Goal: Check status: Check status

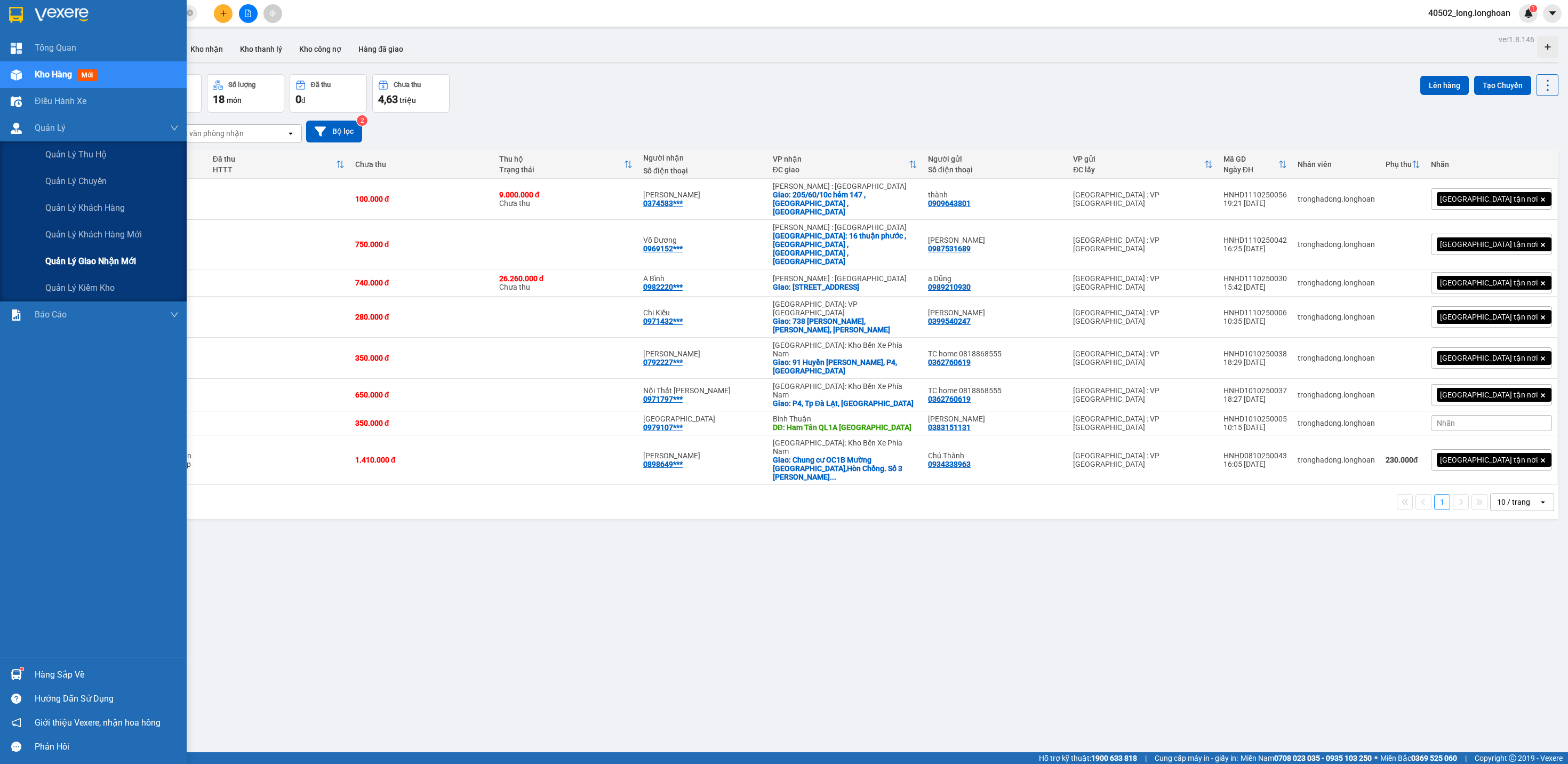
click at [158, 268] on div "Quản lý giao nhận mới" at bounding box center [111, 261] width 133 height 27
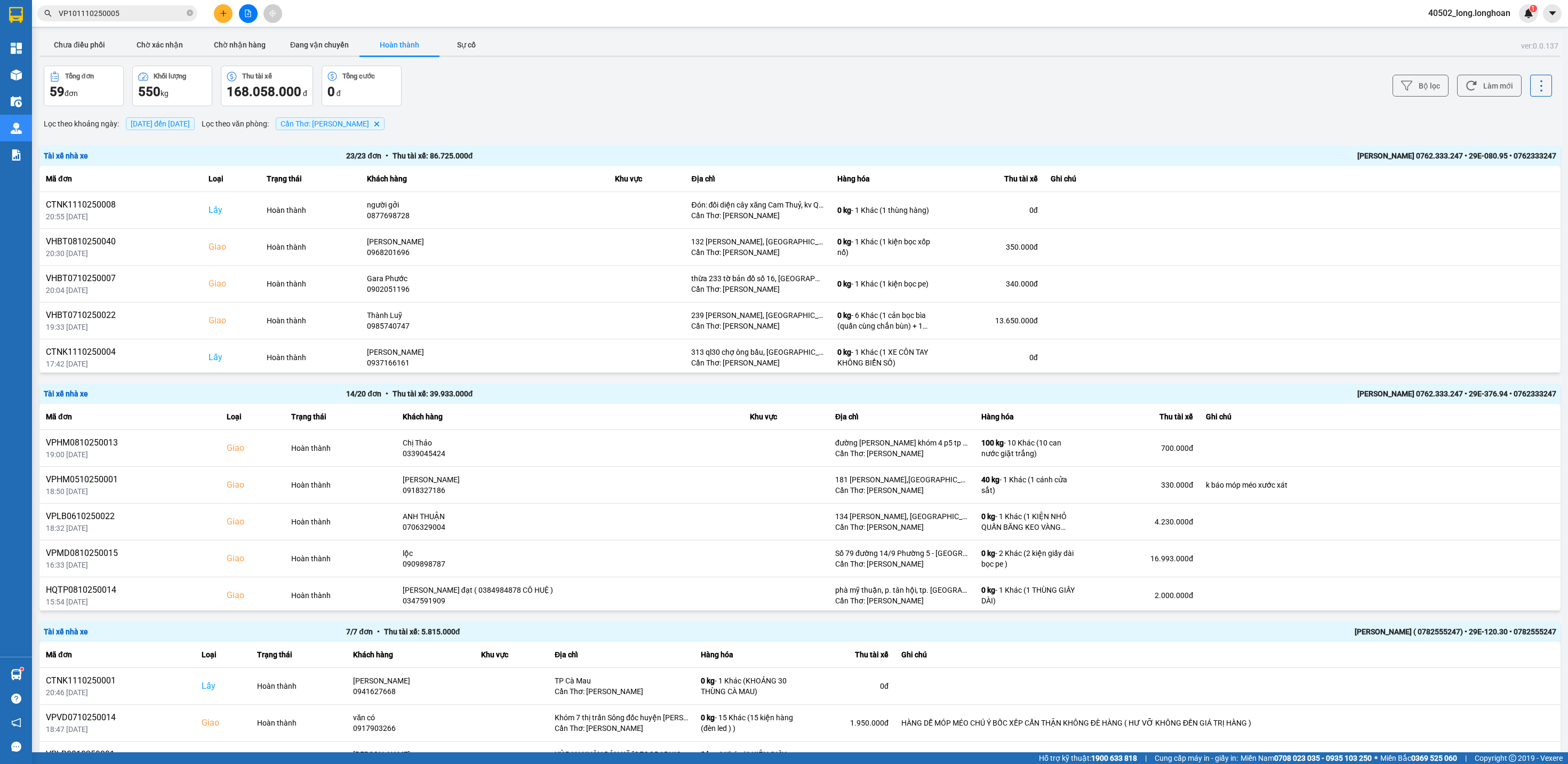
click at [395, 52] on button "Hoàn thành" at bounding box center [400, 44] width 80 height 21
click at [384, 120] on span "Cần Thơ: Kho Ninh Kiều Delete" at bounding box center [330, 124] width 109 height 13
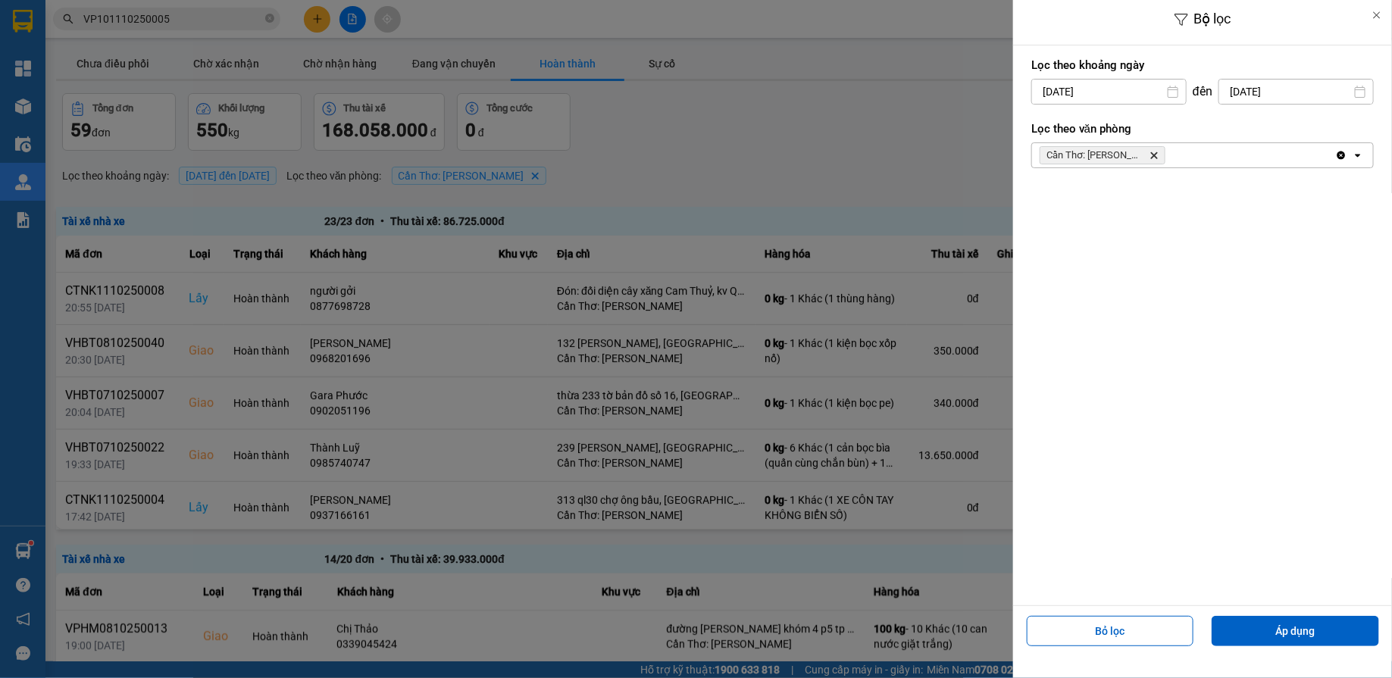
click at [852, 205] on div at bounding box center [696, 339] width 1392 height 678
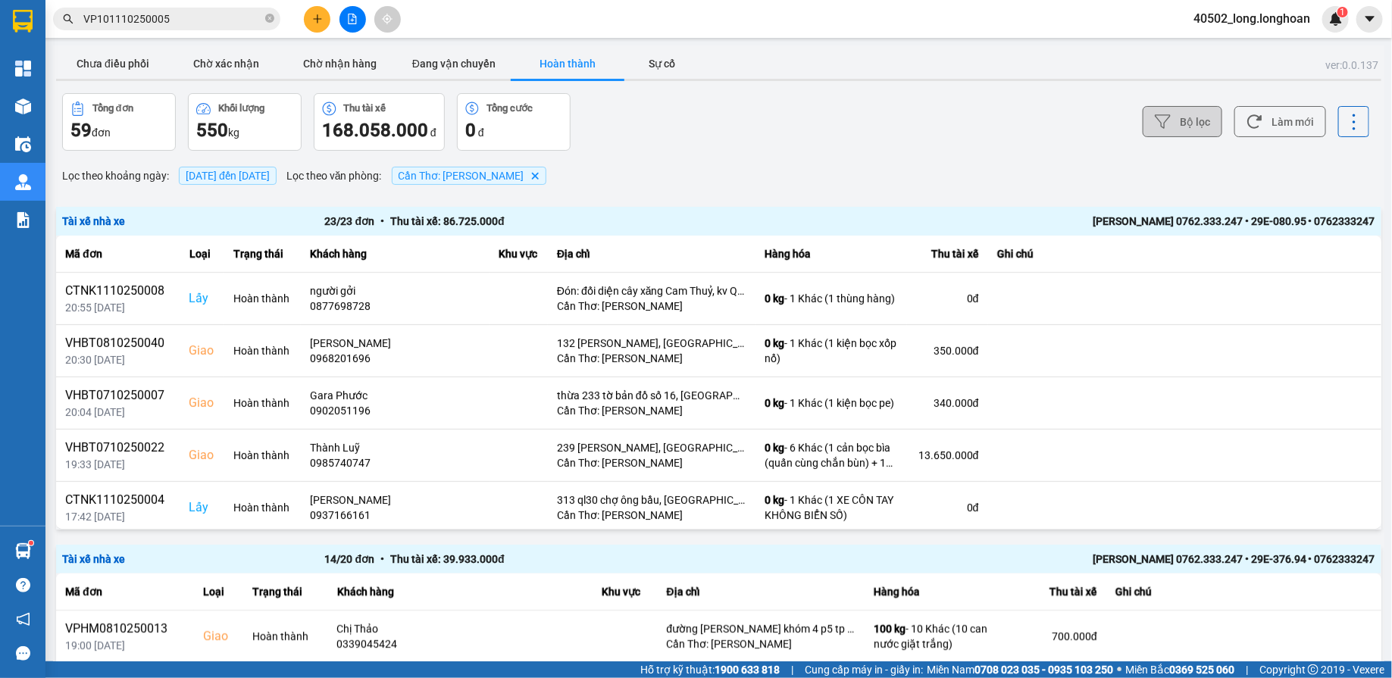
click at [1165, 121] on icon at bounding box center [1163, 122] width 16 height 16
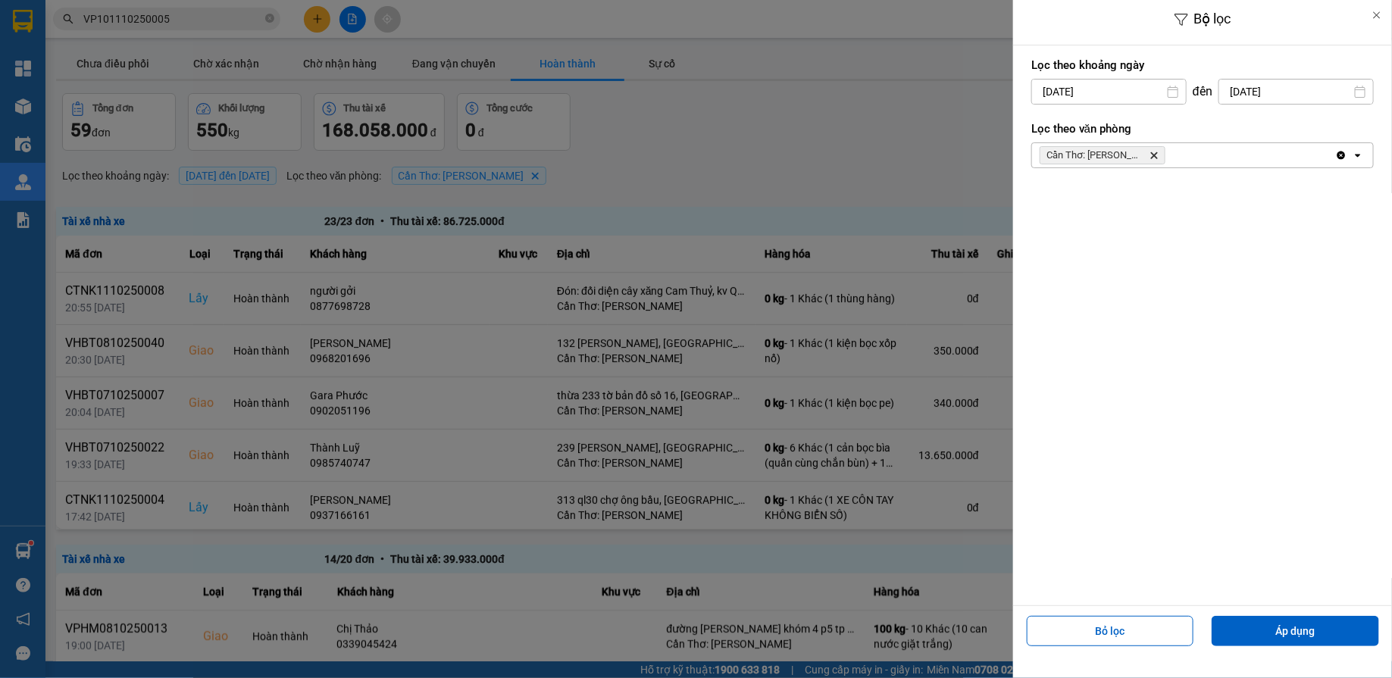
click at [1151, 156] on icon "Cần Thơ: Kho Ninh Kiều, close by backspace" at bounding box center [1154, 155] width 7 height 7
click at [1252, 640] on button "Áp dụng" at bounding box center [1294, 631] width 167 height 30
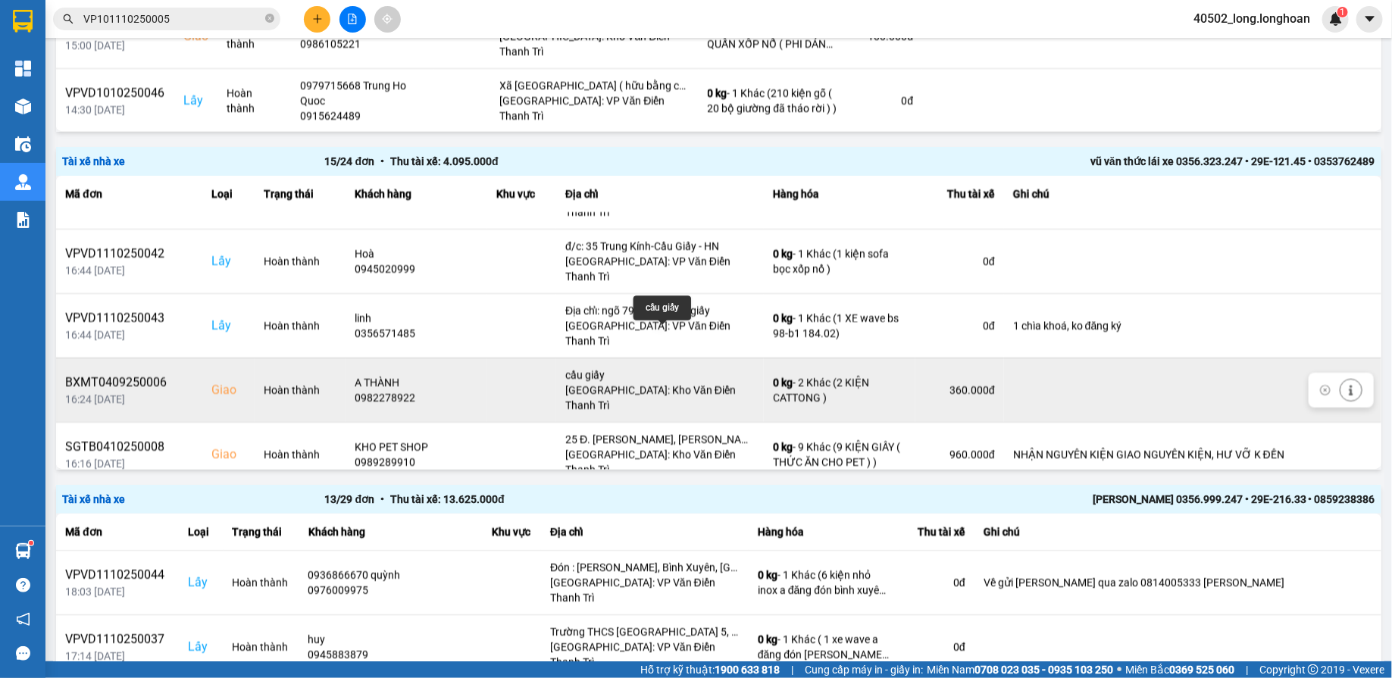
scroll to position [54, 0]
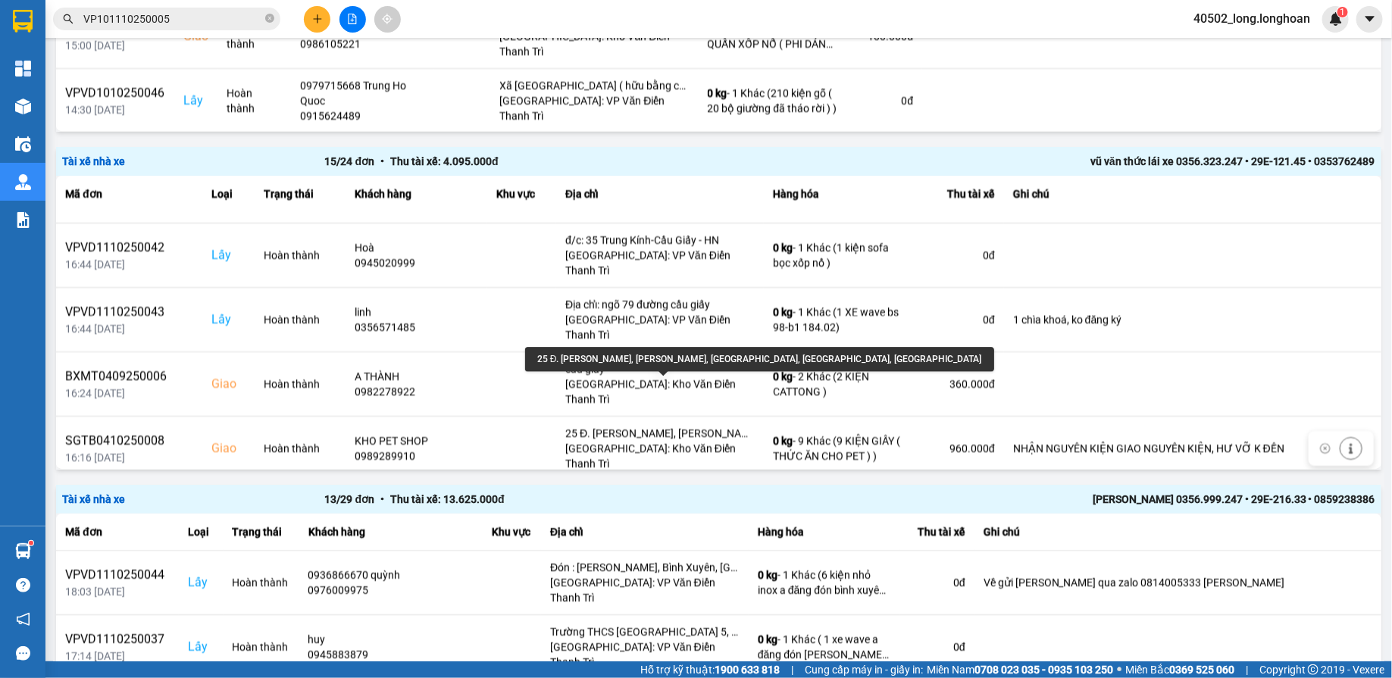
click at [624, 361] on div "25 Đ. [PERSON_NAME], [PERSON_NAME], [GEOGRAPHIC_DATA], [GEOGRAPHIC_DATA], [GEOG…" at bounding box center [759, 359] width 469 height 24
copy div "25 Đ. [PERSON_NAME], [PERSON_NAME], [GEOGRAPHIC_DATA], [GEOGRAPHIC_DATA], [GEOG…"
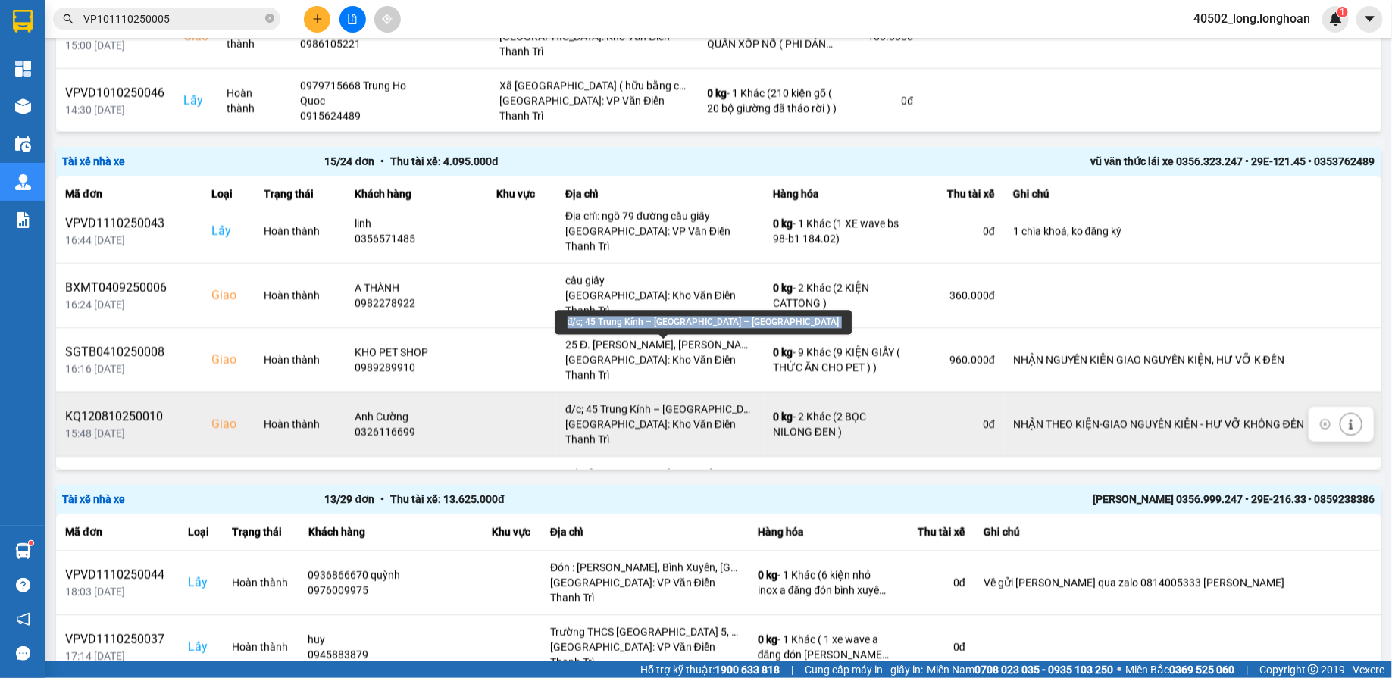
scroll to position [141, 0]
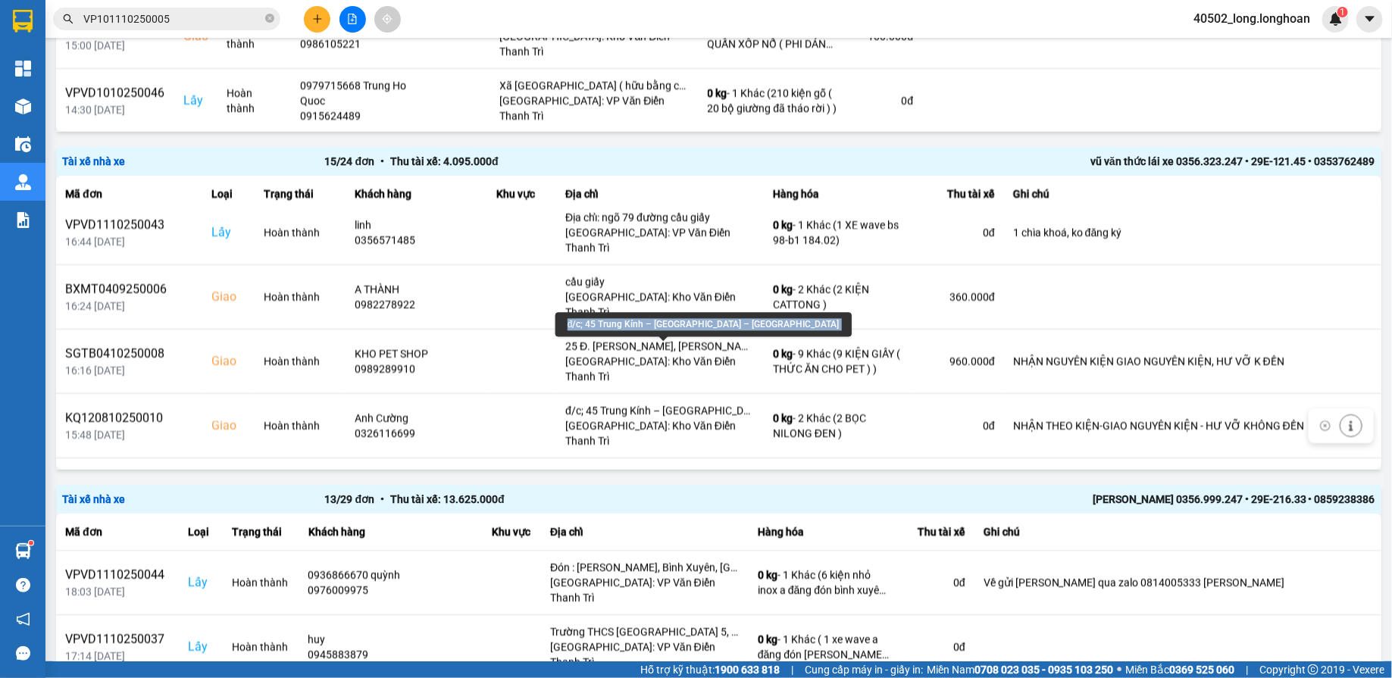
click at [599, 327] on div "đ/c; 45 Trung Kính – [GEOGRAPHIC_DATA] – [GEOGRAPHIC_DATA]" at bounding box center [703, 324] width 296 height 24
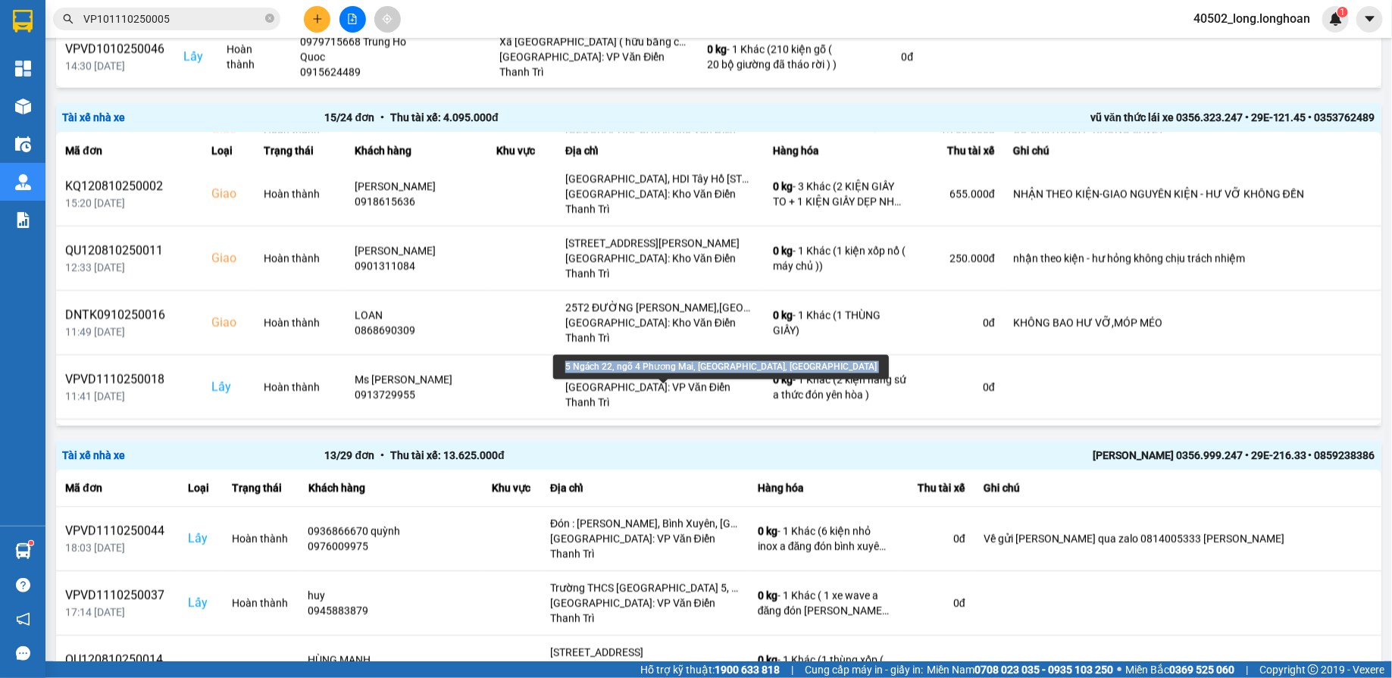
scroll to position [1455, 0]
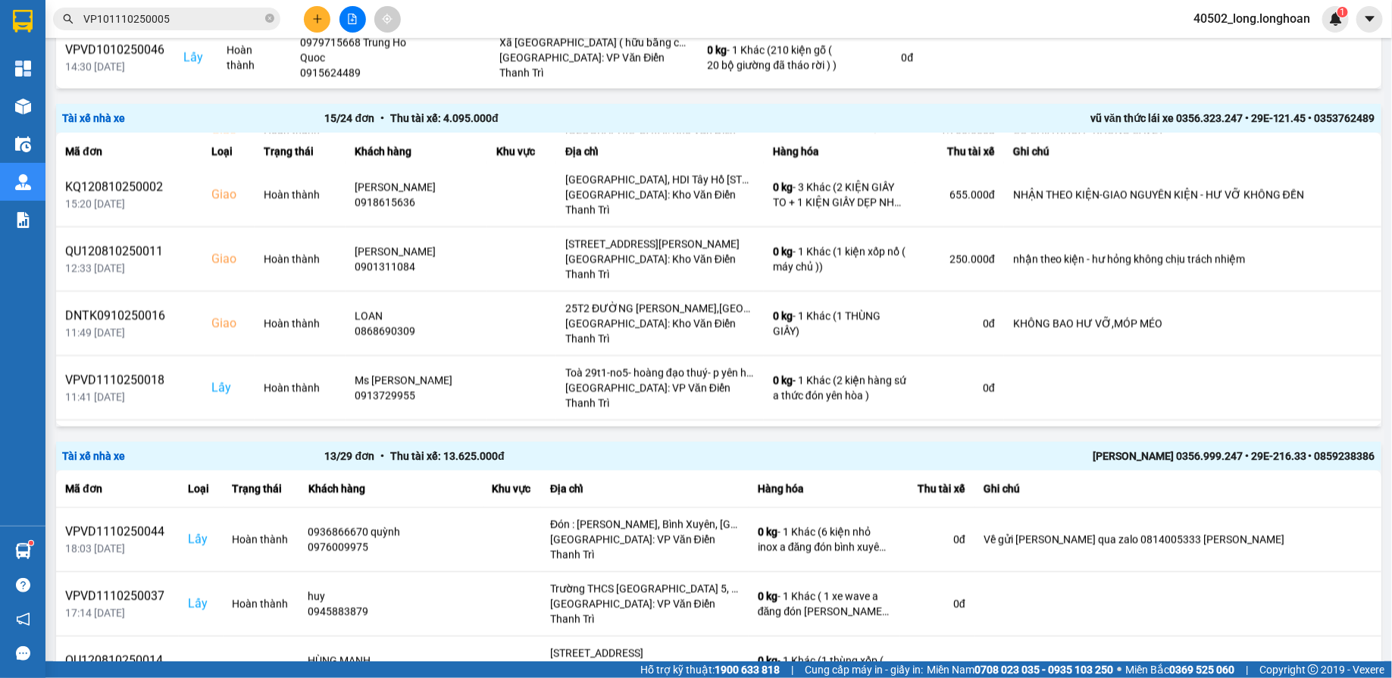
click at [666, 433] on div "Tài xế nhà xe 19 / 24 đơn • Thu tài xế: 12.200.000 đ [PERSON_NAME] Khiêm 0793.2…" at bounding box center [718, 434] width 1325 height 3364
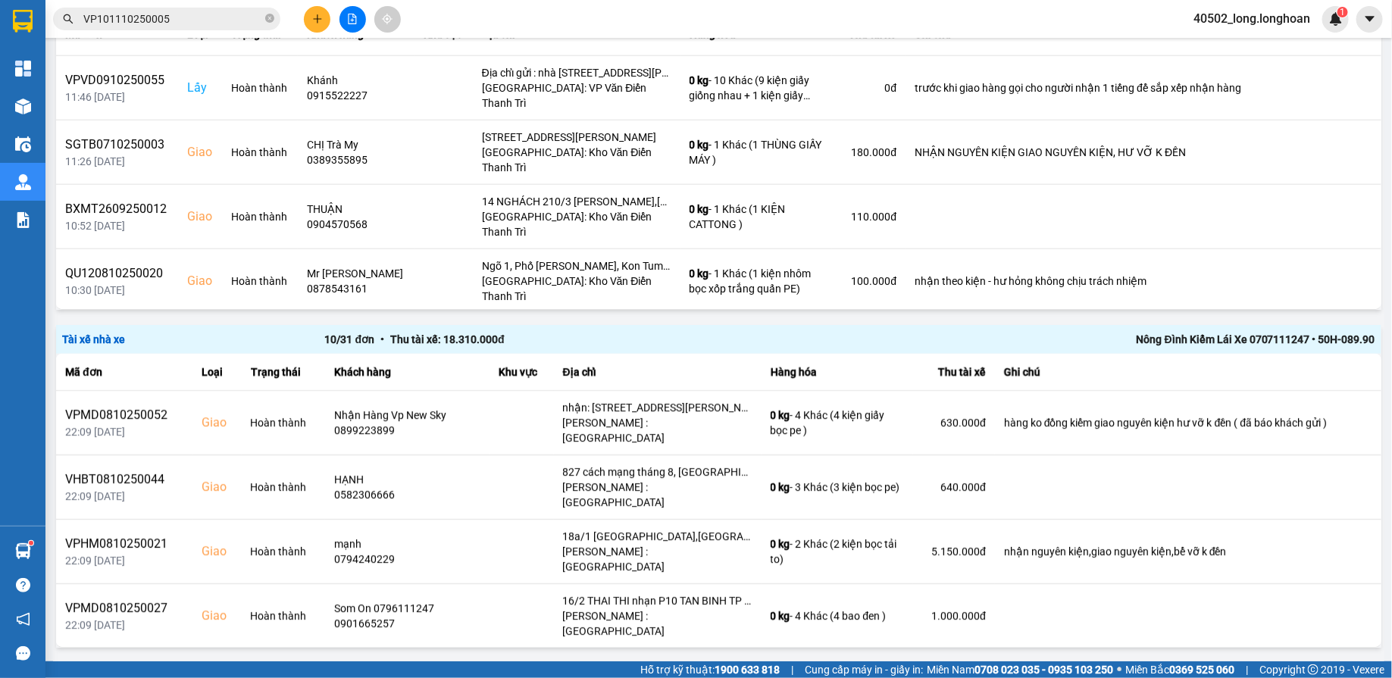
scroll to position [2964, 0]
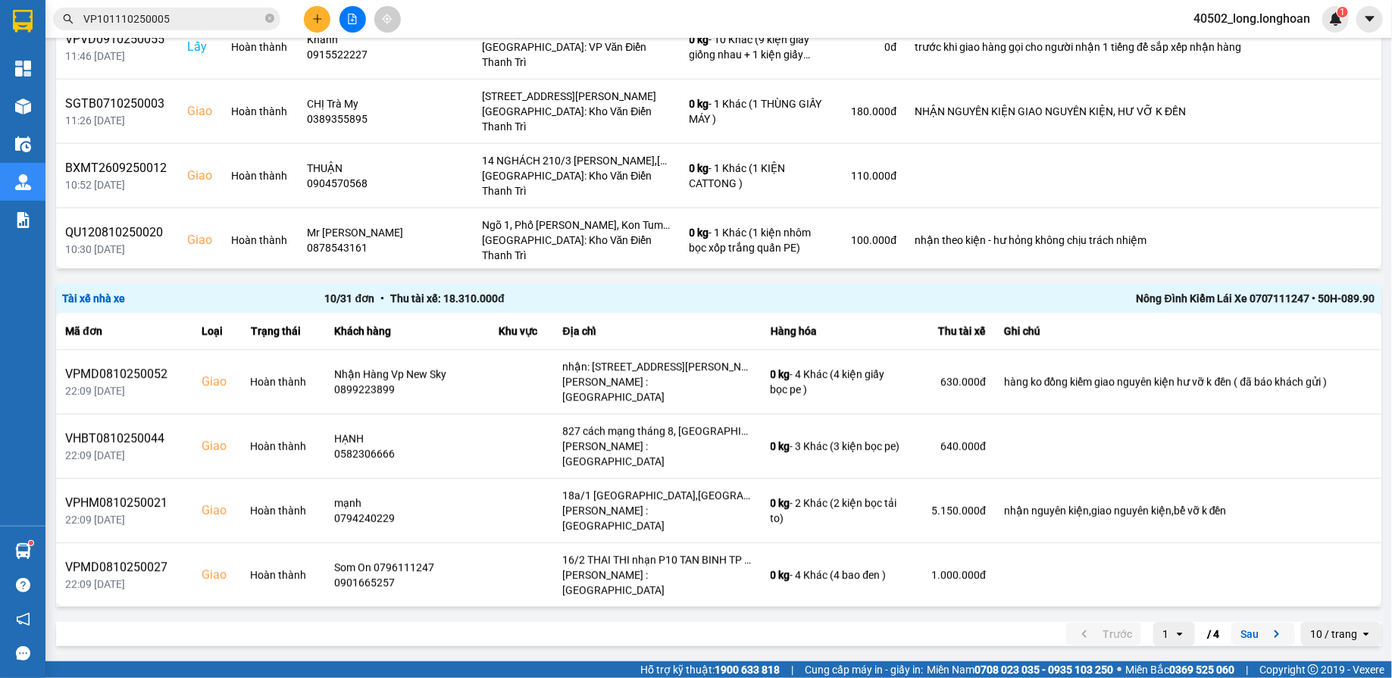
click at [1270, 636] on icon "next page. current page 1 / 4" at bounding box center [1276, 634] width 18 height 18
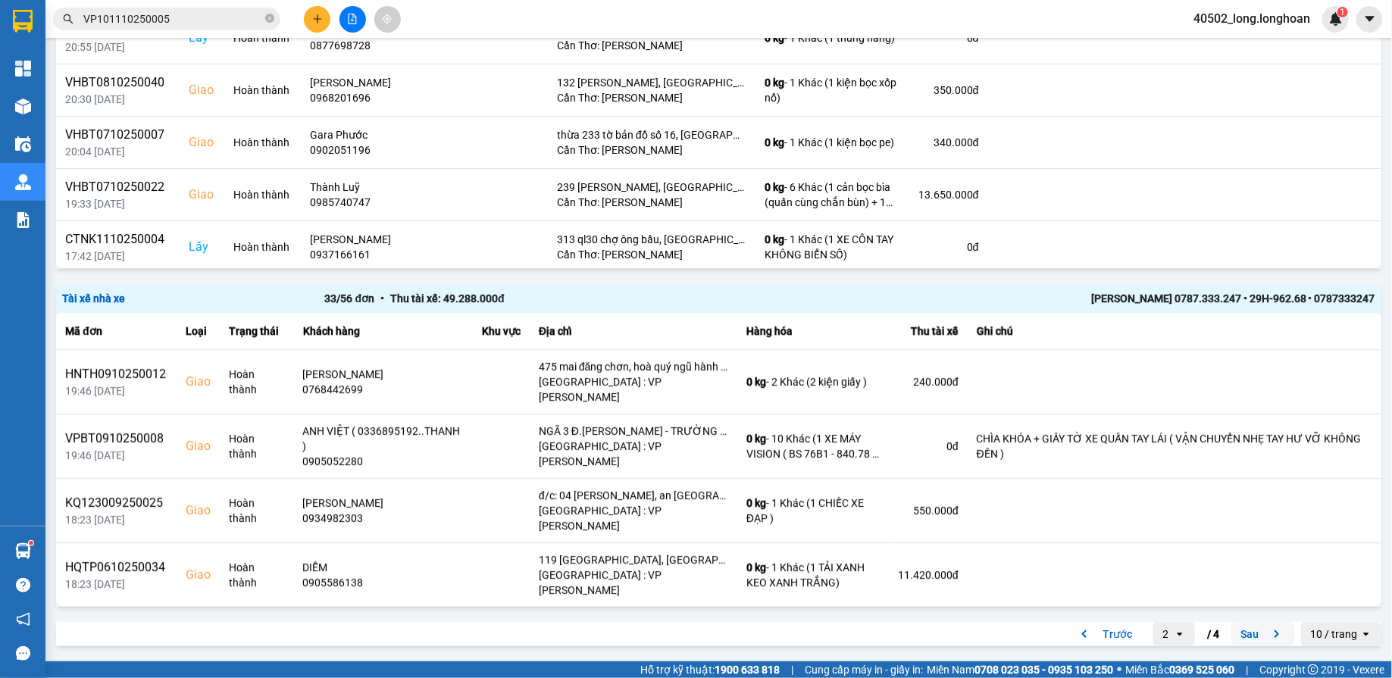
click at [1243, 623] on button "Sau" at bounding box center [1263, 634] width 64 height 23
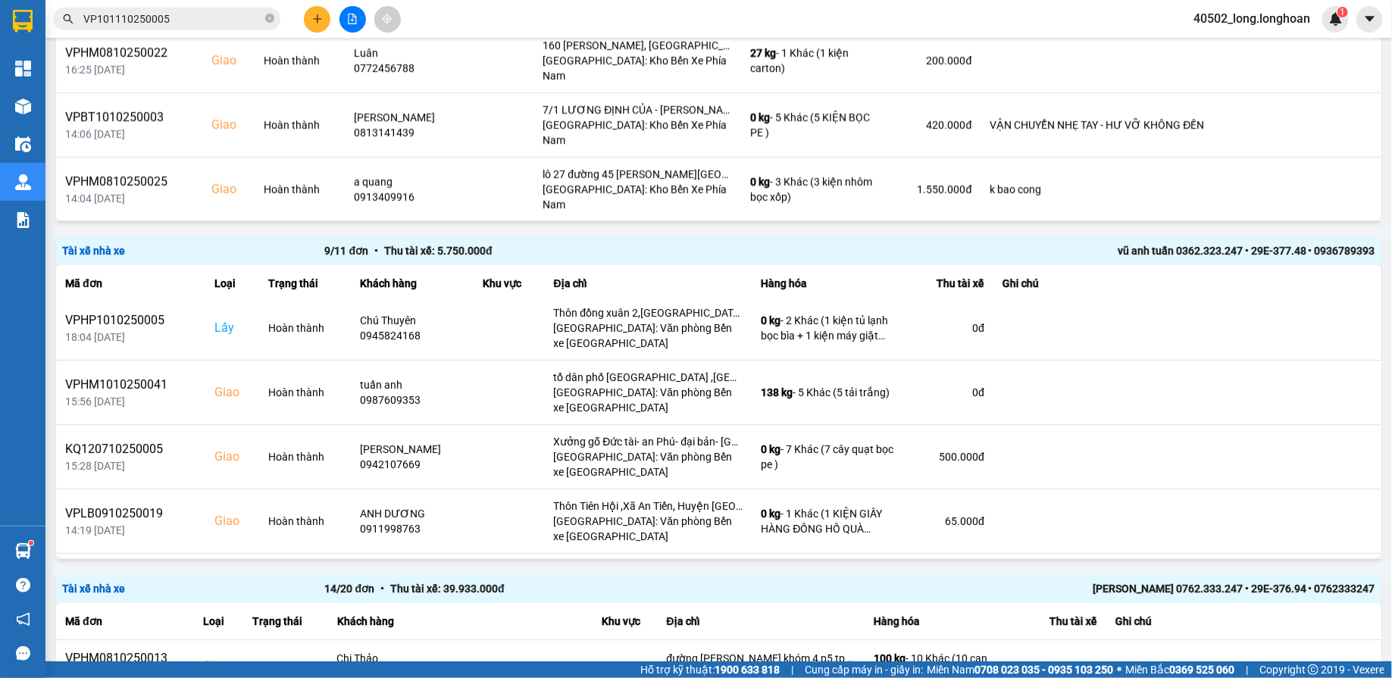
scroll to position [2606, 0]
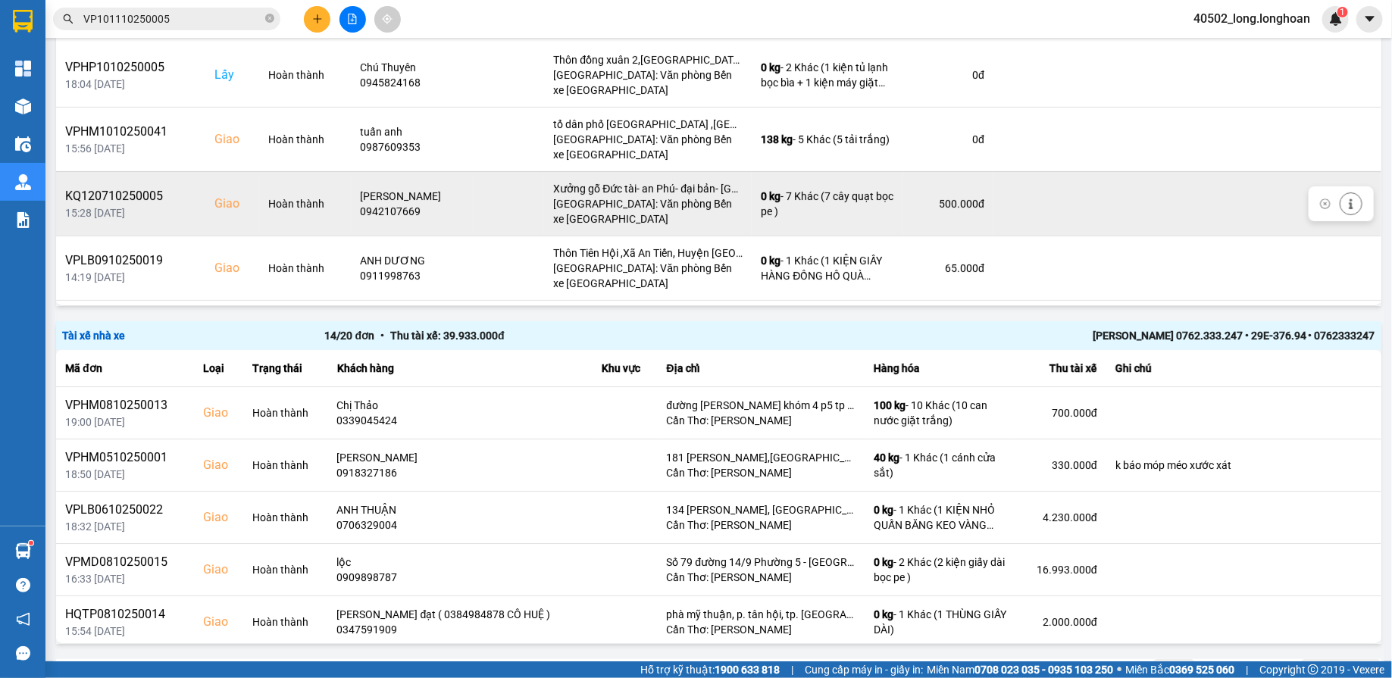
click at [1054, 171] on td at bounding box center [1187, 203] width 388 height 64
